Goal: Task Accomplishment & Management: Manage account settings

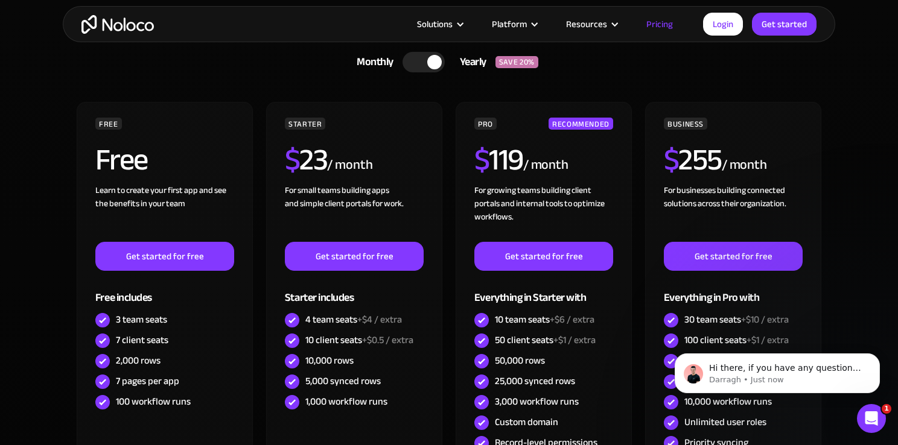
click at [116, 20] on img "home" at bounding box center [117, 24] width 72 height 19
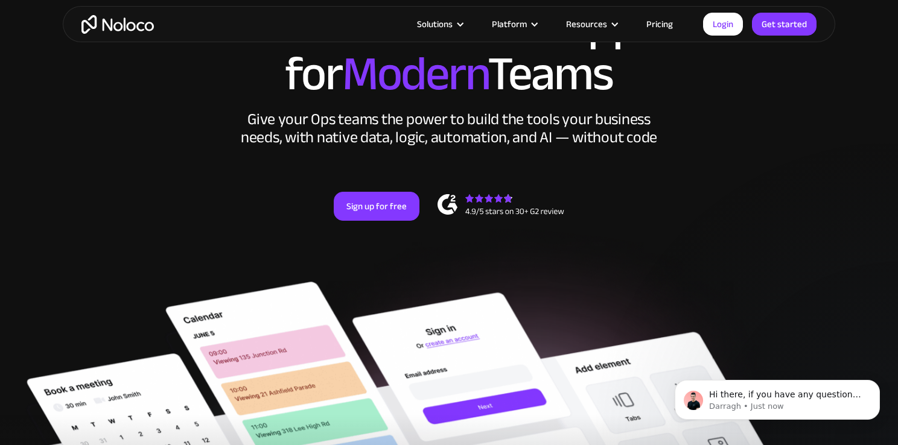
scroll to position [124, 0]
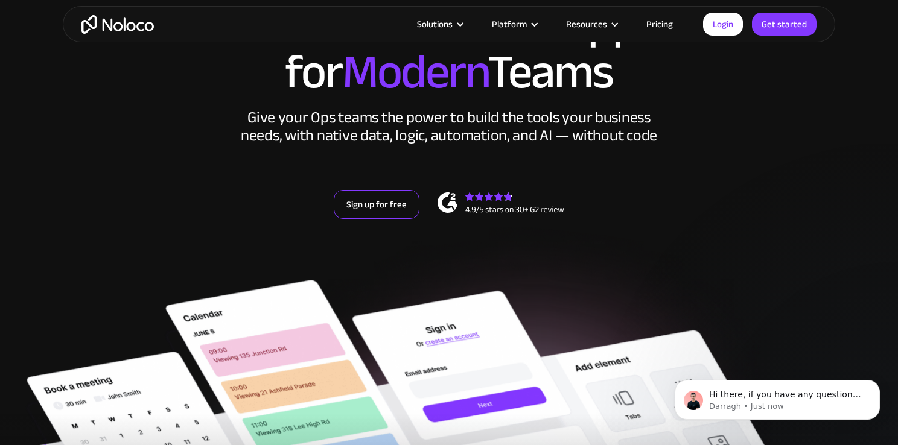
click at [383, 206] on link "Sign up for free" at bounding box center [377, 204] width 86 height 29
click at [715, 25] on link "Login" at bounding box center [723, 24] width 40 height 23
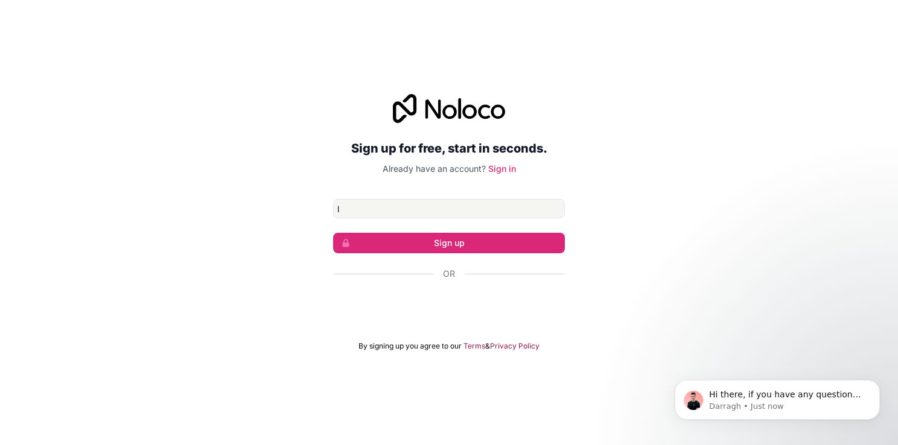
type input "[EMAIL_ADDRESS][DOMAIN_NAME]"
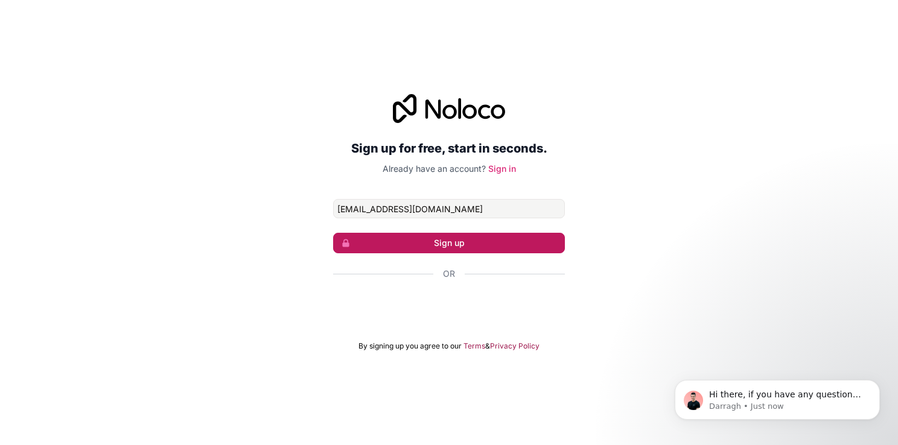
click at [425, 244] on button "Sign up" at bounding box center [449, 243] width 232 height 21
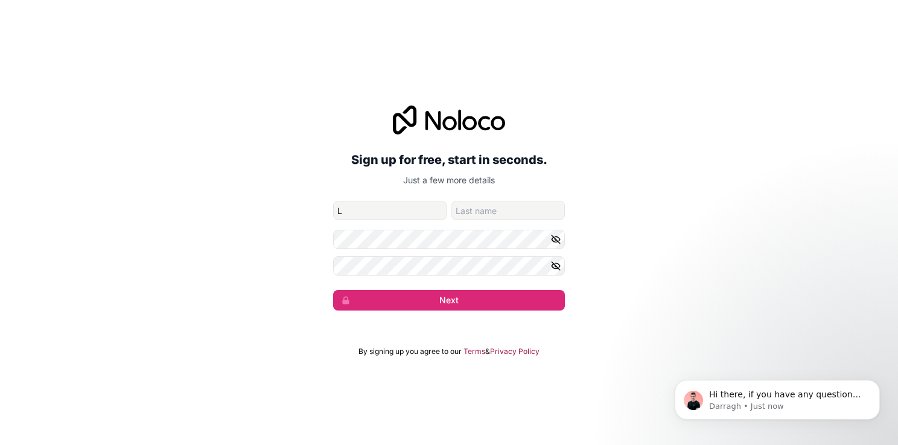
type input "[PERSON_NAME]"
click at [479, 217] on input "family-name" at bounding box center [507, 210] width 113 height 19
type input "[PERSON_NAME]"
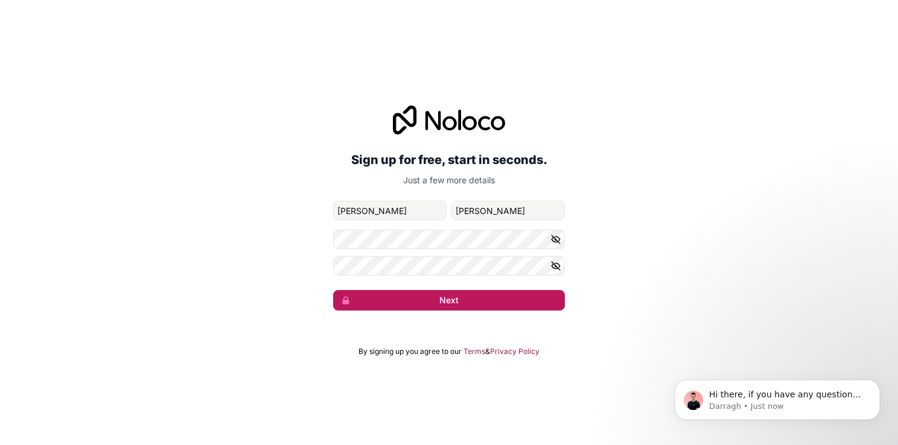
click at [458, 297] on button "Next" at bounding box center [449, 300] width 232 height 21
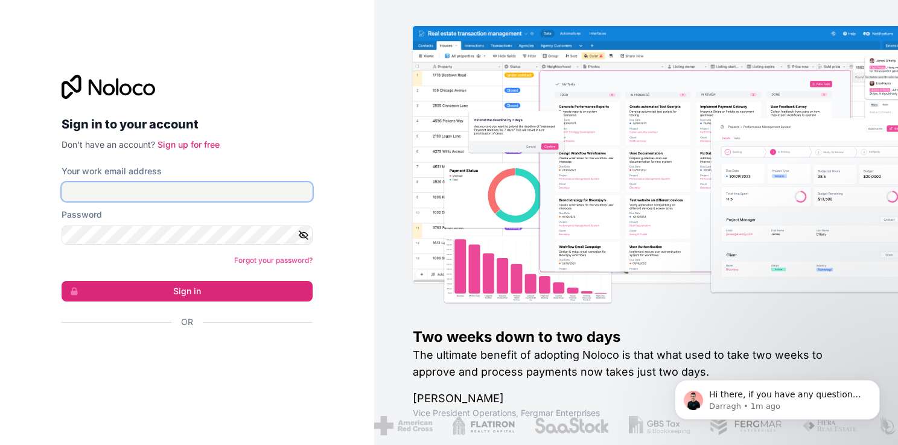
click at [200, 198] on input "Your work email address" at bounding box center [187, 191] width 251 height 19
type input "[EMAIL_ADDRESS][DOMAIN_NAME]"
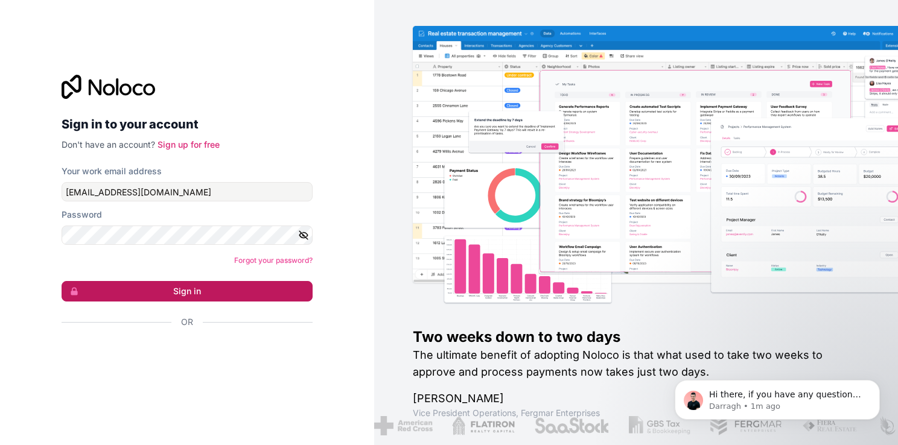
click at [197, 291] on button "Sign in" at bounding box center [187, 291] width 251 height 21
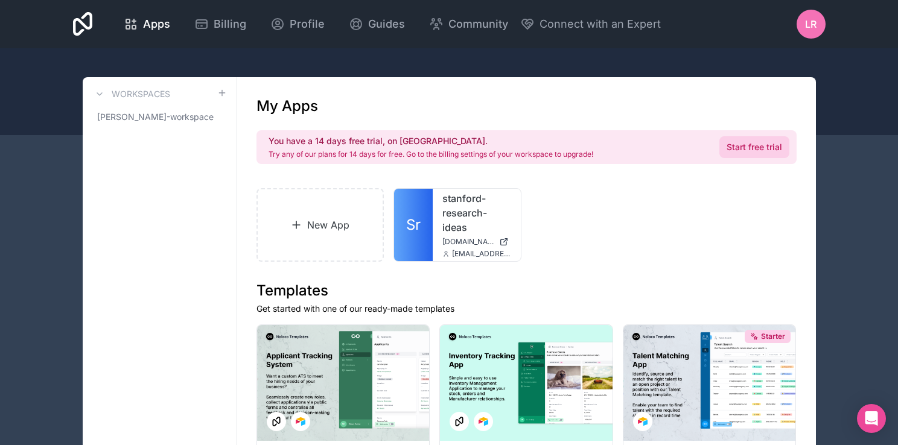
click at [751, 147] on link "Start free trial" at bounding box center [754, 147] width 70 height 22
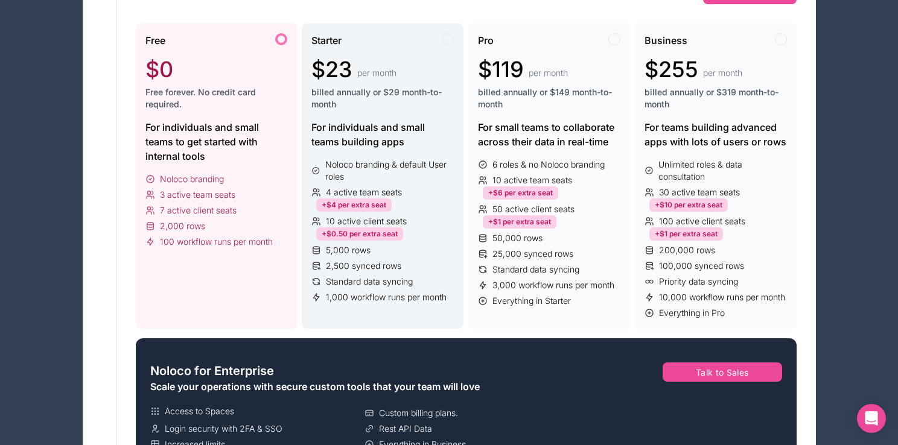
scroll to position [195, 0]
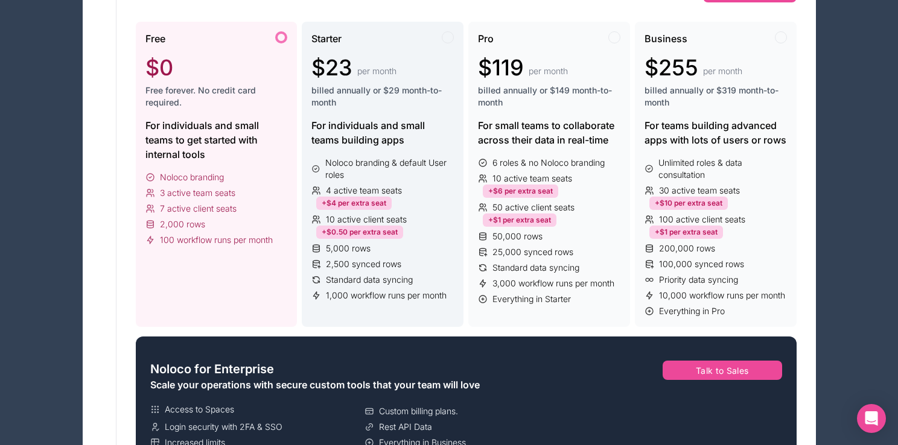
click at [358, 136] on div "For individuals and small teams building apps" at bounding box center [382, 132] width 142 height 29
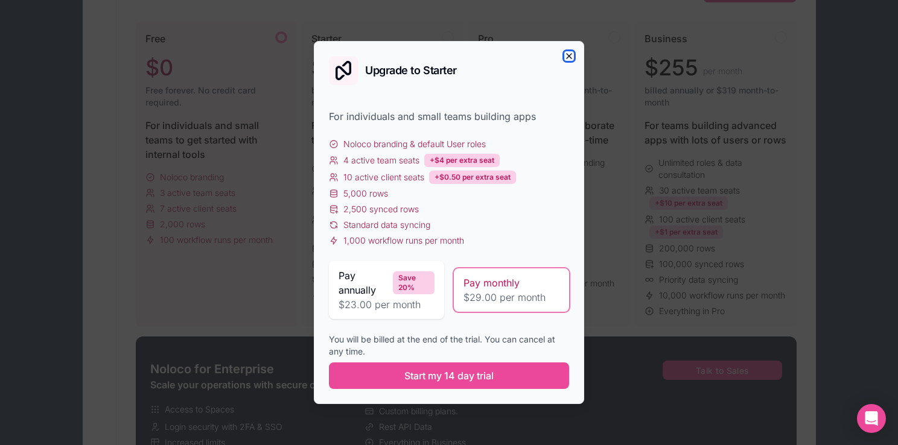
click at [570, 56] on icon "button" at bounding box center [569, 56] width 5 height 5
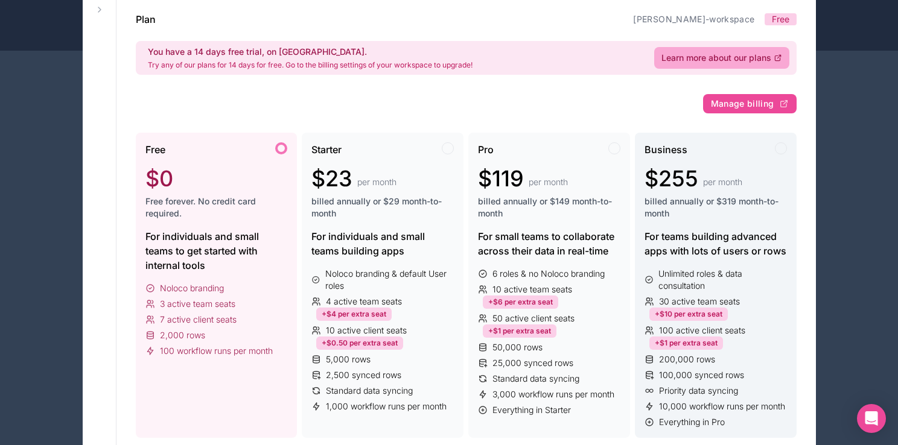
scroll to position [0, 0]
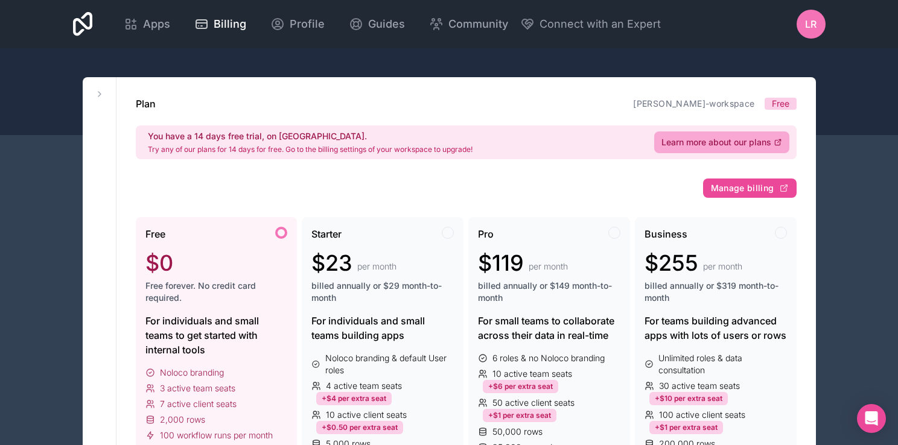
click at [814, 19] on span "LR" at bounding box center [810, 24] width 11 height 14
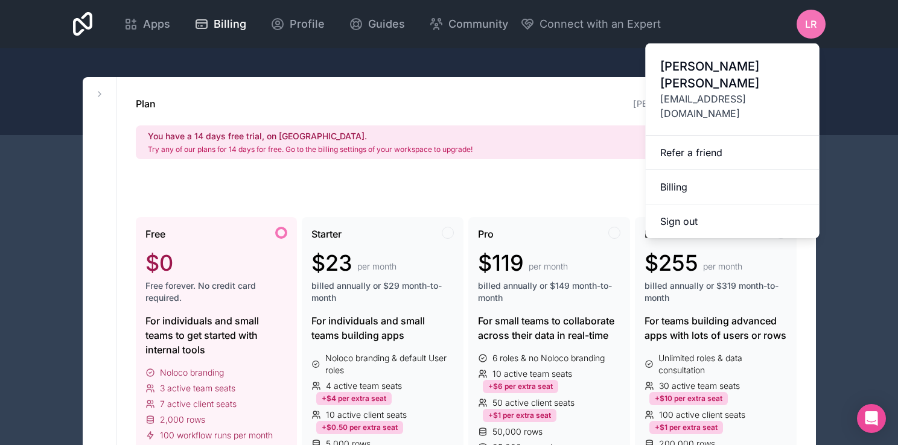
click at [463, 54] on div at bounding box center [449, 91] width 898 height 87
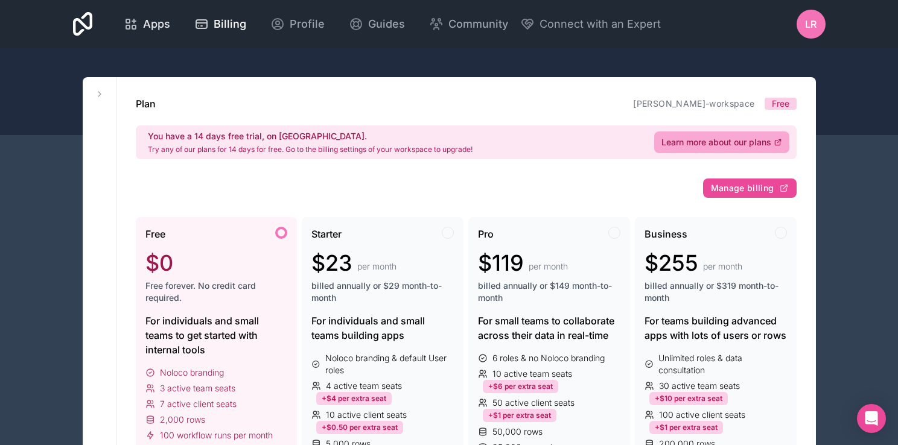
click at [158, 27] on span "Apps" at bounding box center [156, 24] width 27 height 17
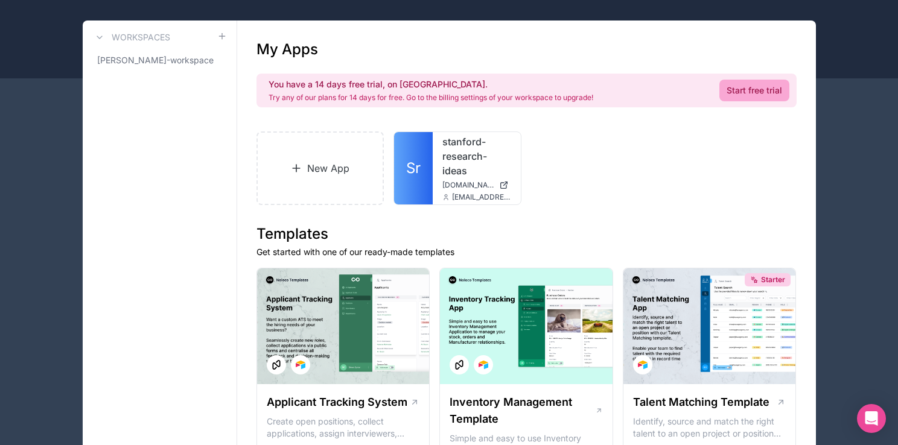
scroll to position [81, 0]
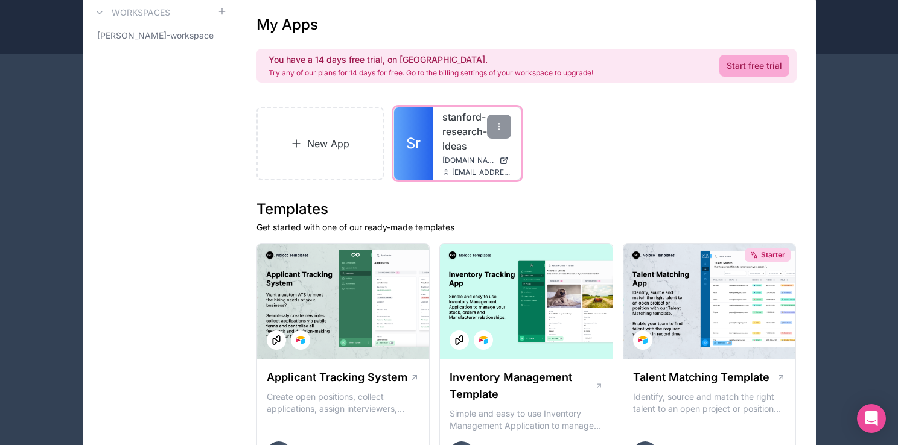
click at [444, 153] on div "stanford-research-ideas [DOMAIN_NAME] [EMAIL_ADDRESS][DOMAIN_NAME]" at bounding box center [477, 143] width 88 height 72
click at [457, 158] on span "[DOMAIN_NAME]" at bounding box center [468, 161] width 52 height 10
